Goal: Information Seeking & Learning: Learn about a topic

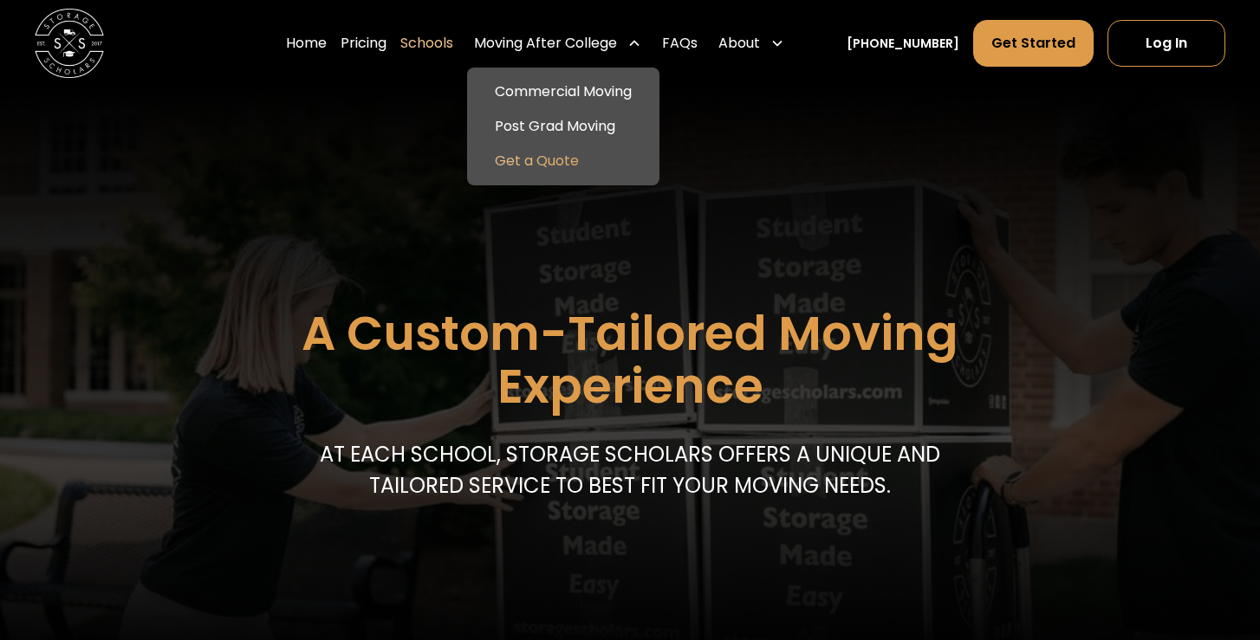
click at [573, 159] on link "Get a Quote" at bounding box center [563, 161] width 178 height 35
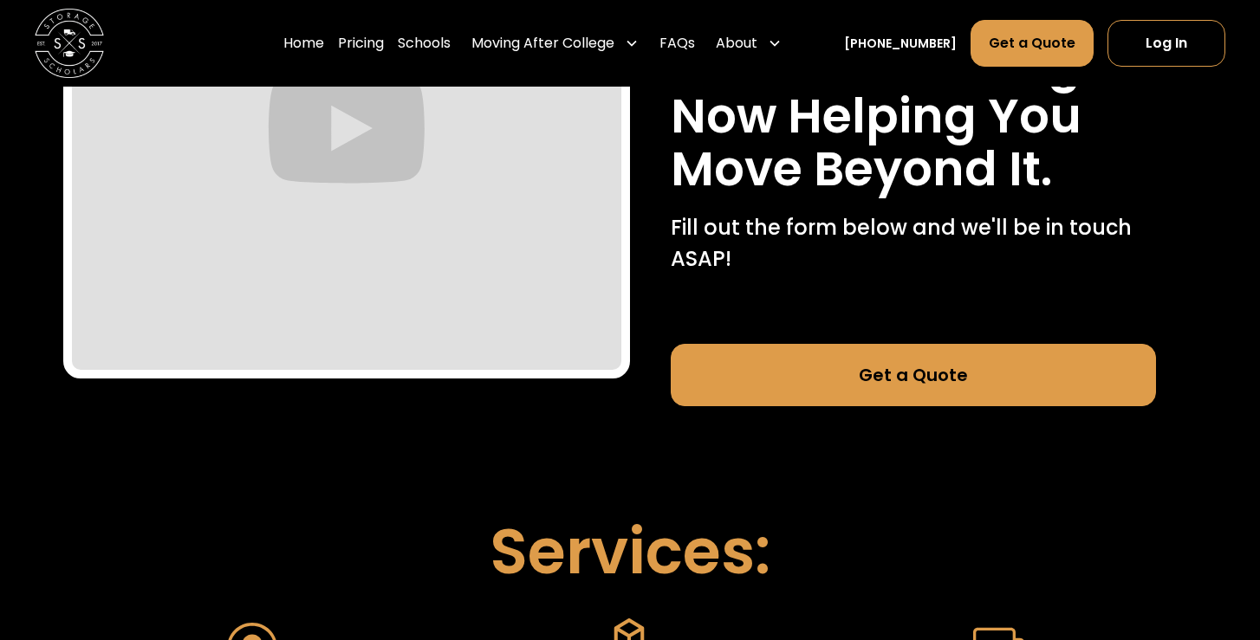
click at [800, 362] on link "Get a Quote" at bounding box center [912, 375] width 485 height 62
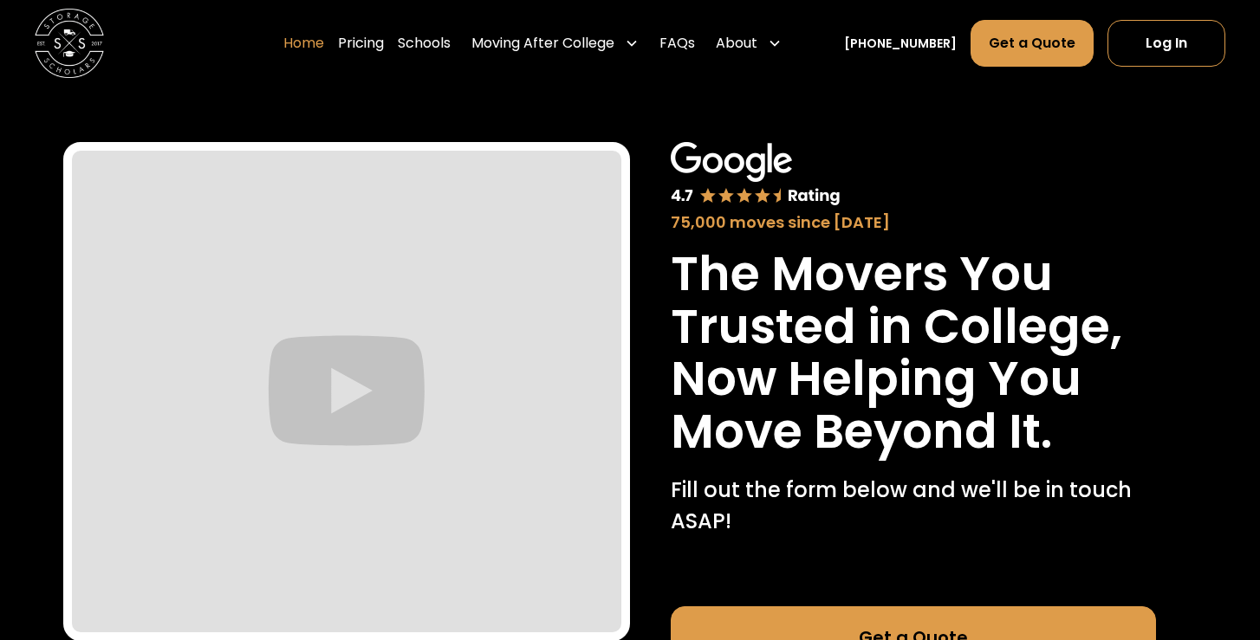
click at [322, 35] on link "Home" at bounding box center [303, 43] width 41 height 49
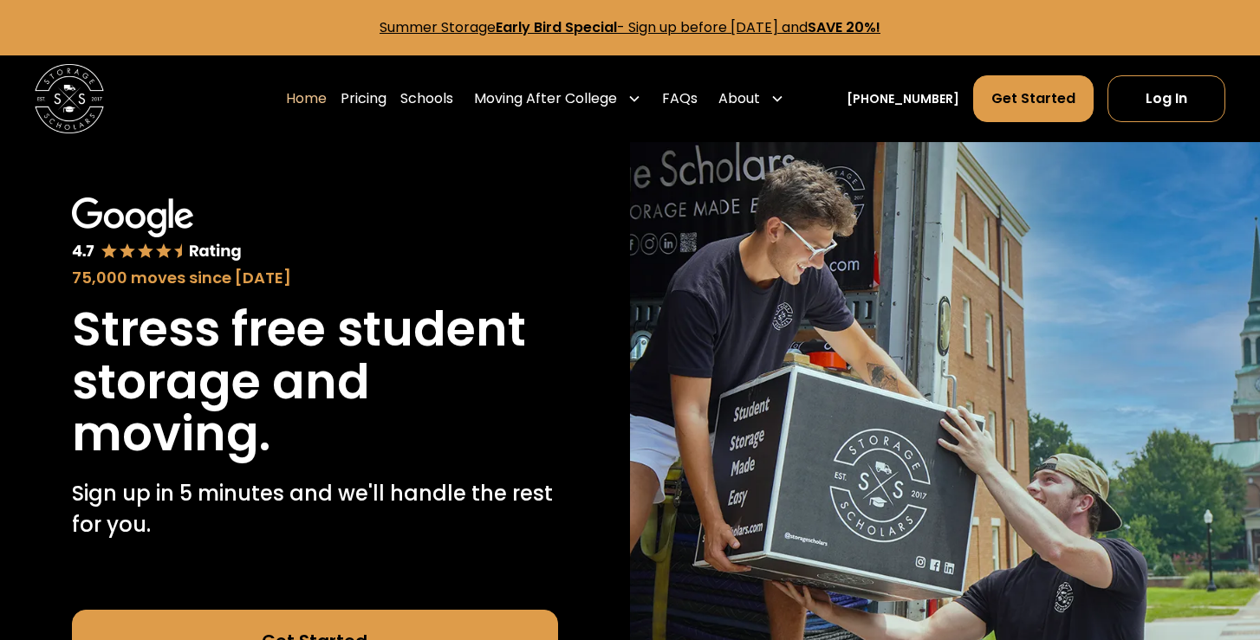
scroll to position [150, 0]
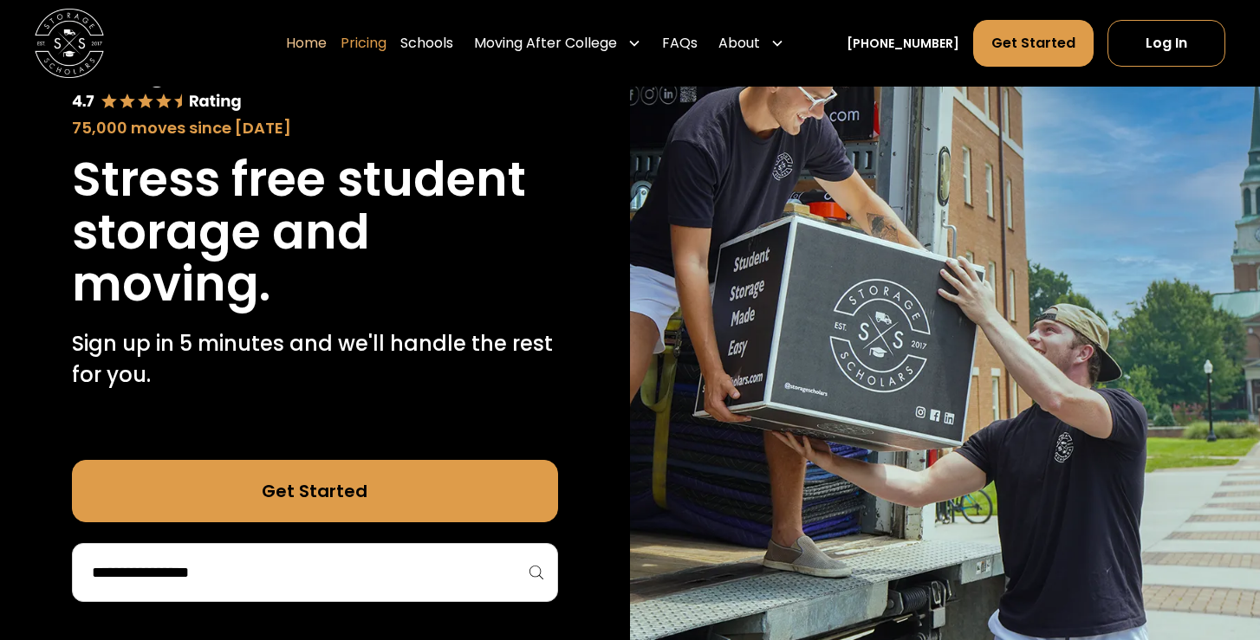
click at [384, 36] on link "Pricing" at bounding box center [363, 43] width 46 height 49
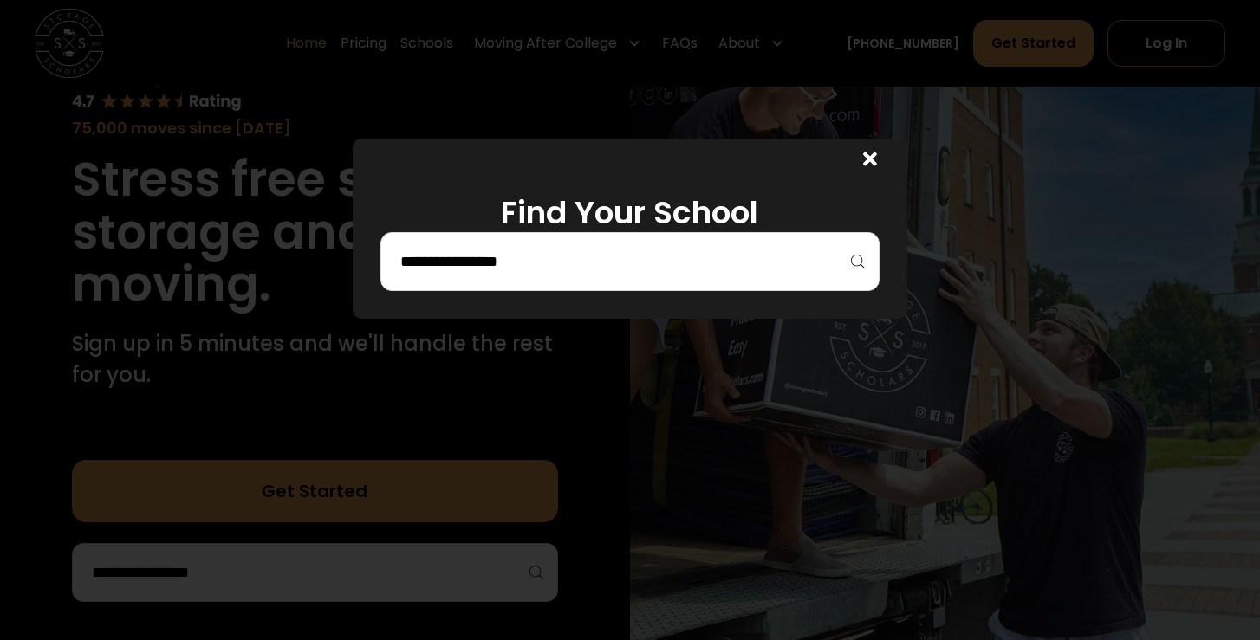
click at [727, 288] on div at bounding box center [630, 261] width 500 height 59
click at [727, 256] on input "search" at bounding box center [629, 261] width 463 height 29
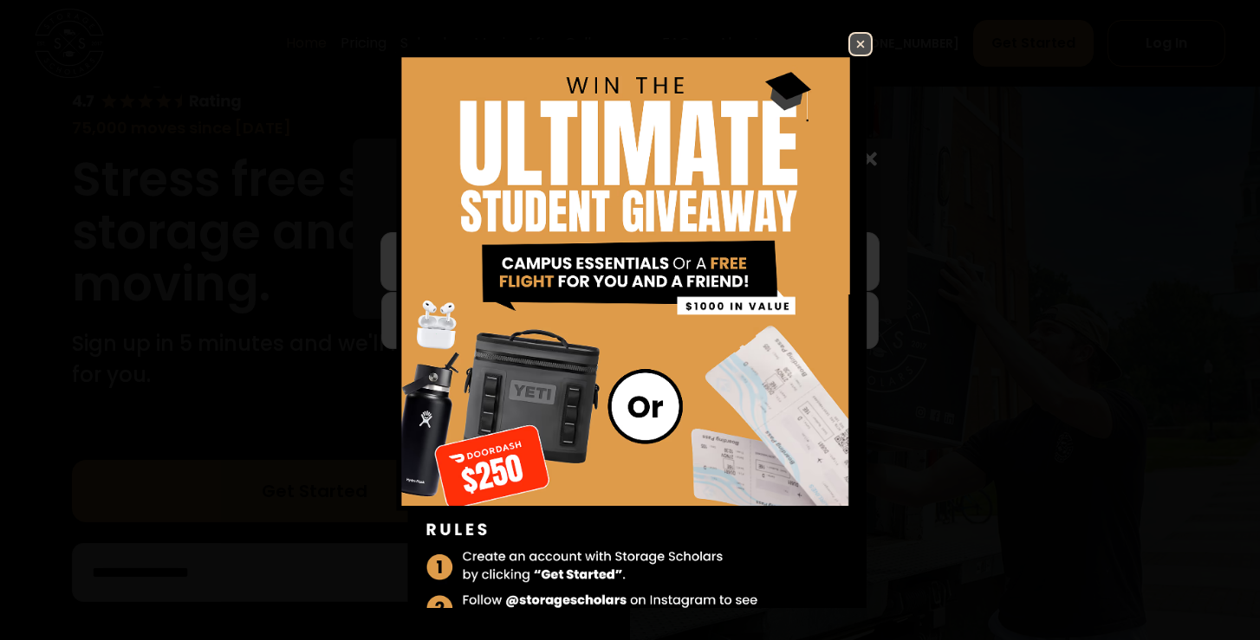
click at [867, 44] on img at bounding box center [860, 44] width 21 height 21
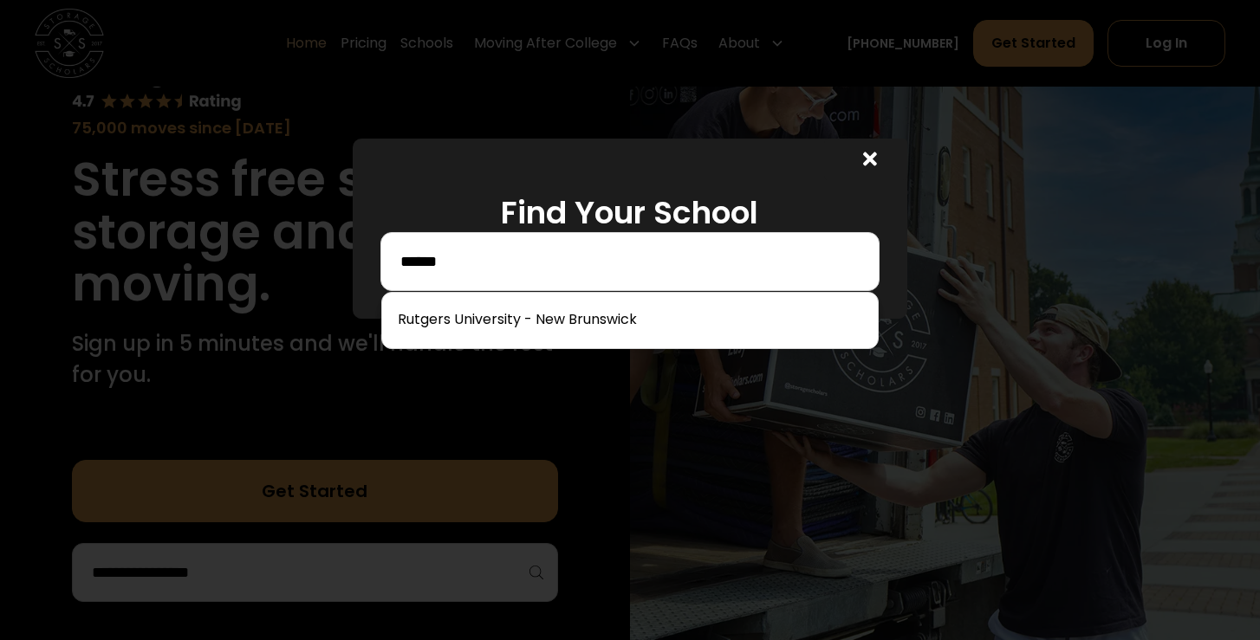
click at [526, 268] on input "******" at bounding box center [629, 261] width 463 height 29
type input "*******"
click at [489, 328] on link at bounding box center [630, 320] width 483 height 38
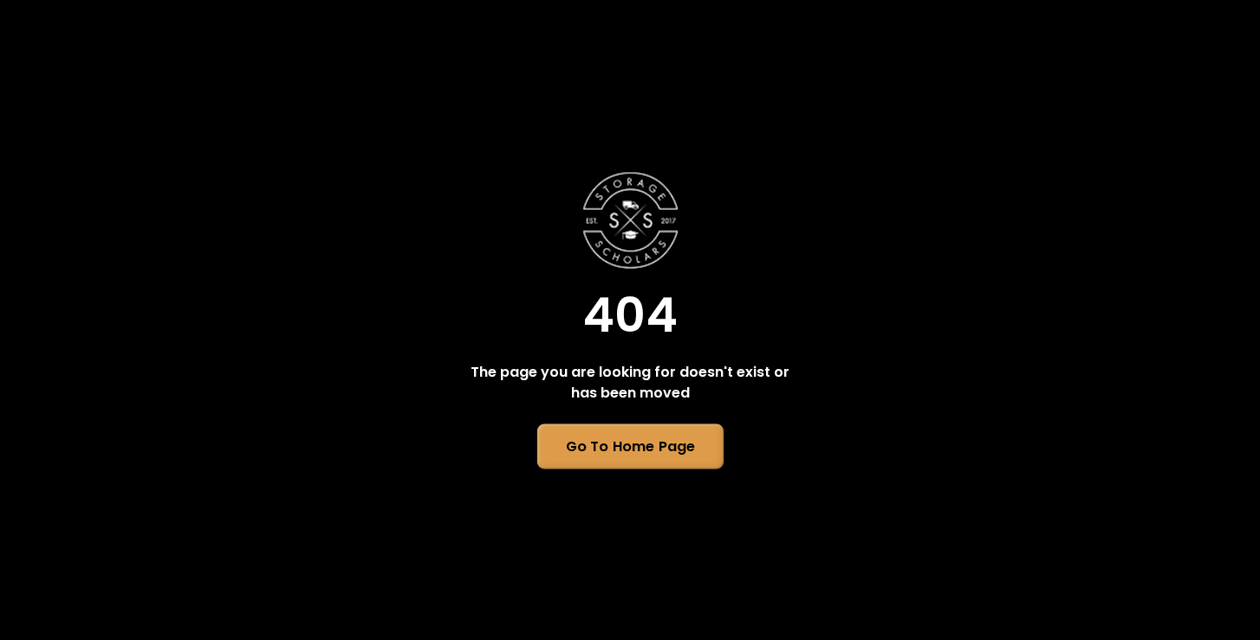
click at [580, 442] on link "Go To Home Page" at bounding box center [629, 446] width 186 height 45
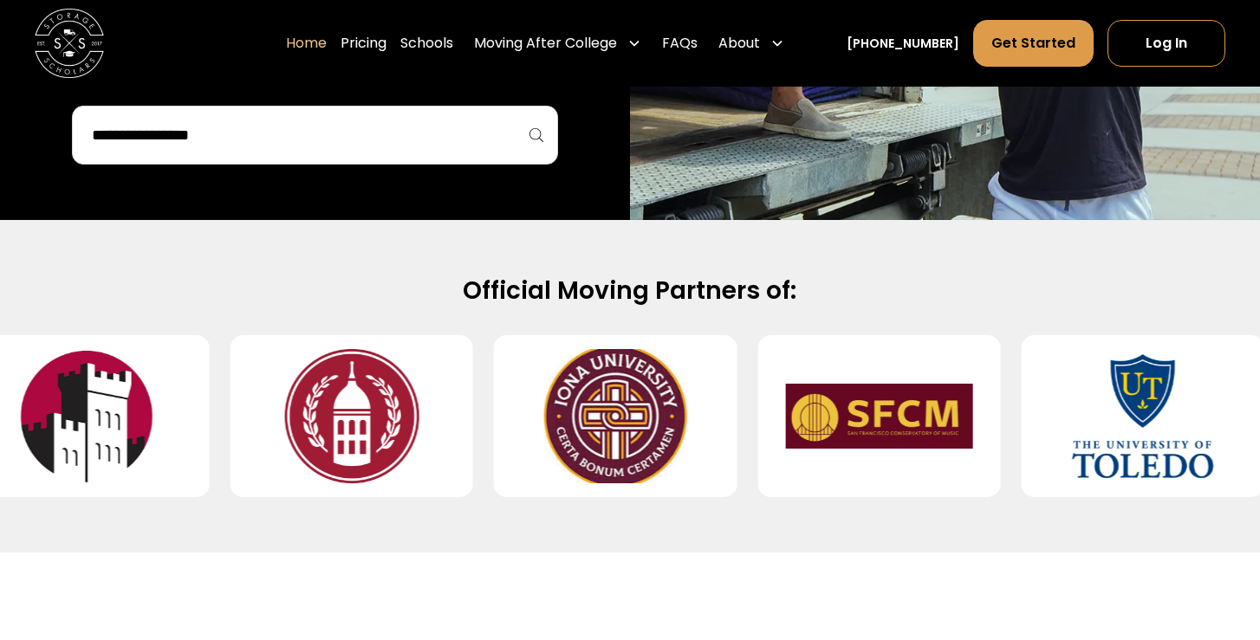
scroll to position [660, 0]
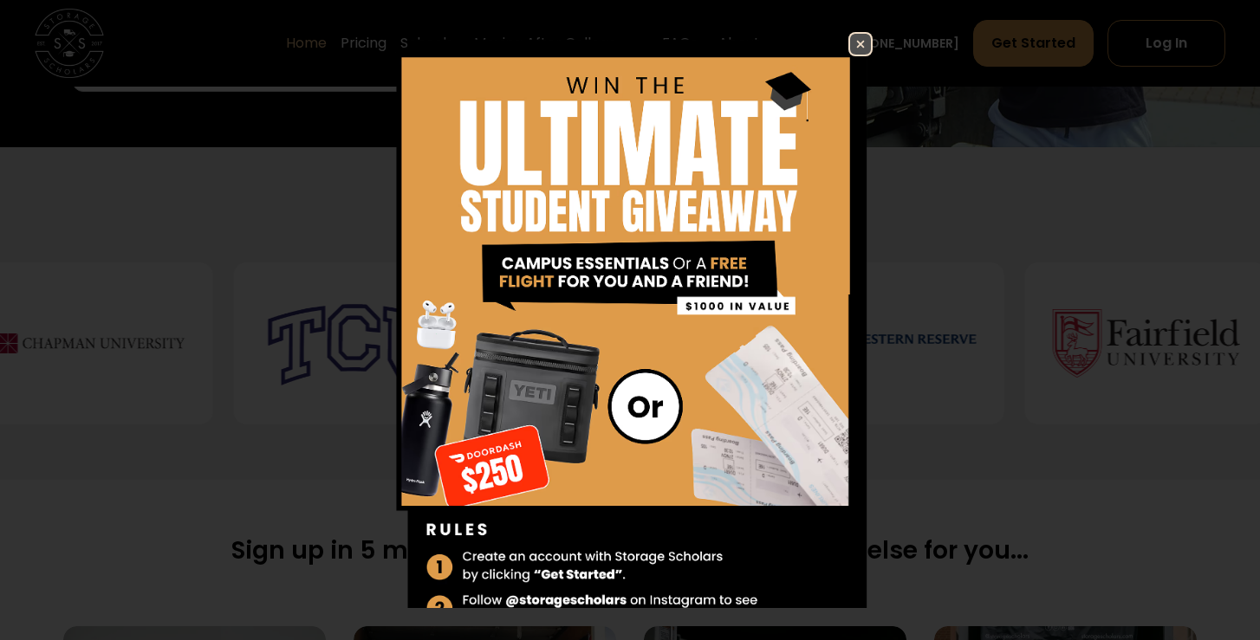
click at [860, 35] on img at bounding box center [860, 44] width 21 height 21
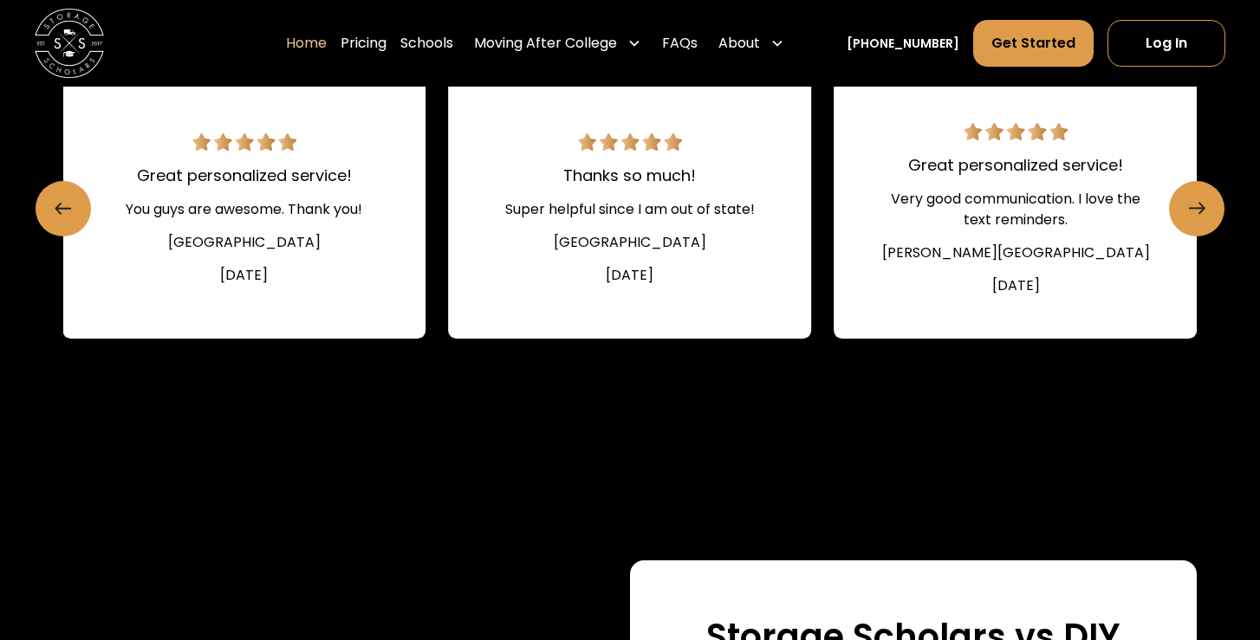
scroll to position [2318, 0]
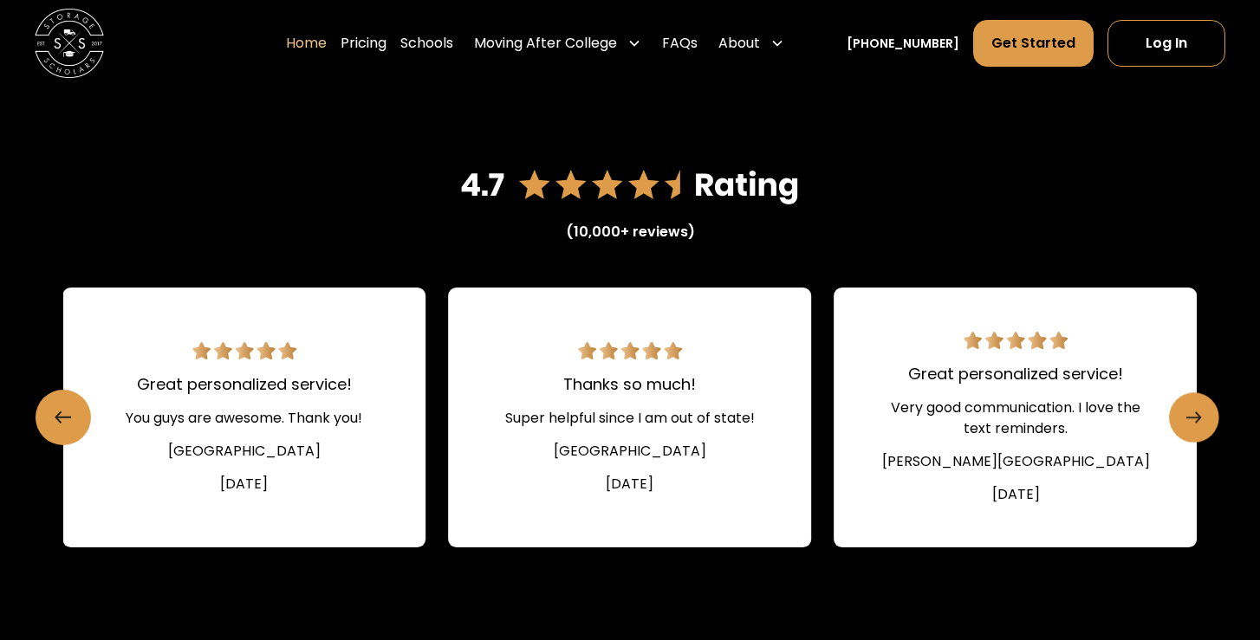
click at [1181, 413] on link "Next slide" at bounding box center [1194, 417] width 50 height 50
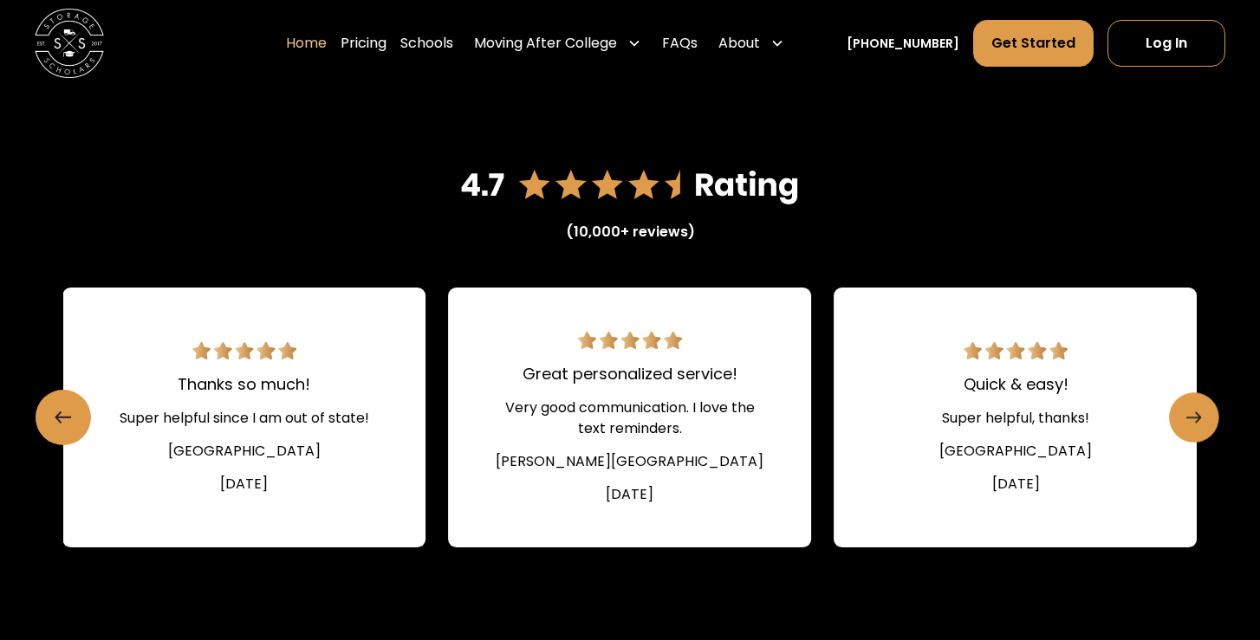
click at [1181, 413] on link "Next slide" at bounding box center [1194, 417] width 50 height 50
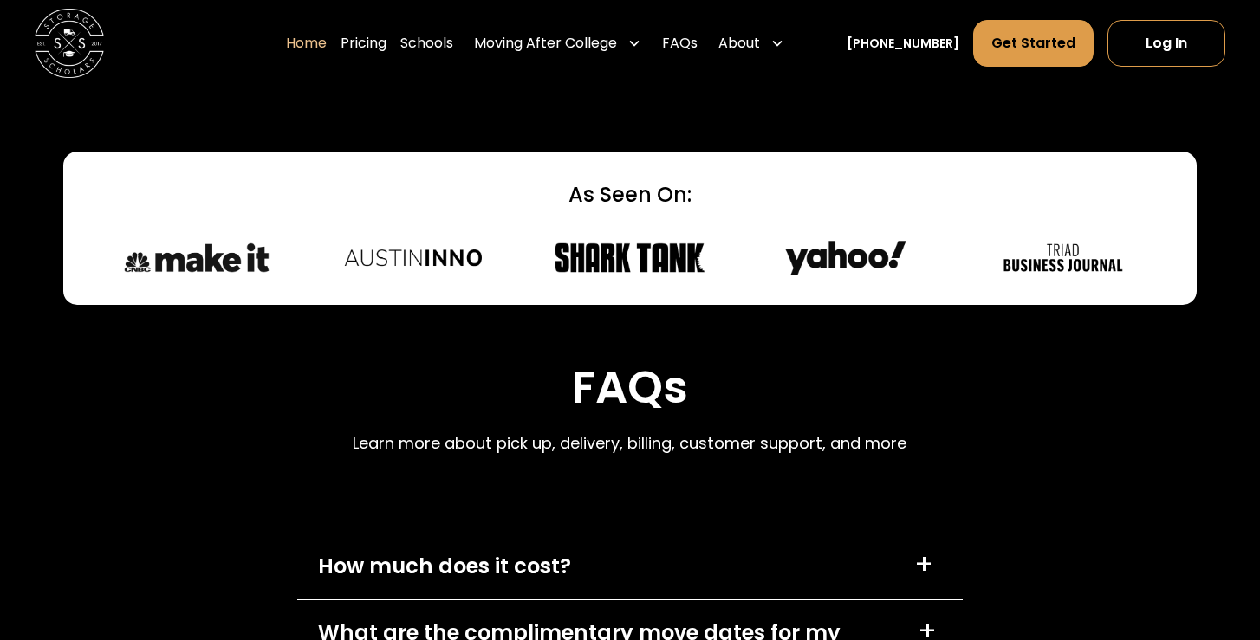
scroll to position [4495, 0]
